Goal: Use online tool/utility

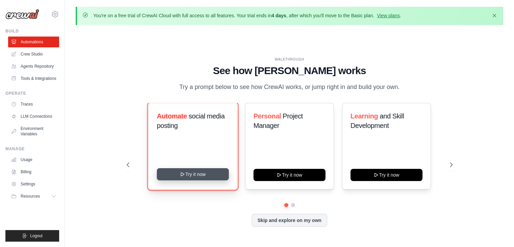
click at [187, 174] on button "Try it now" at bounding box center [193, 174] width 72 height 12
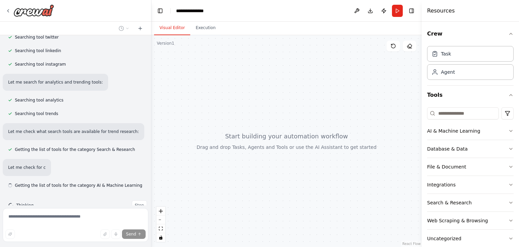
scroll to position [176, 0]
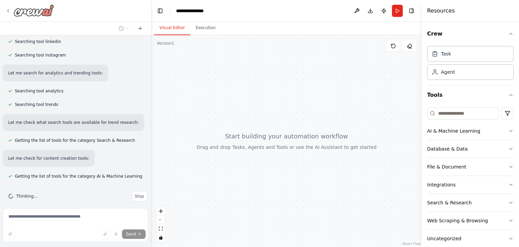
click at [8, 9] on icon at bounding box center [7, 10] width 5 height 5
